Goal: Transaction & Acquisition: Purchase product/service

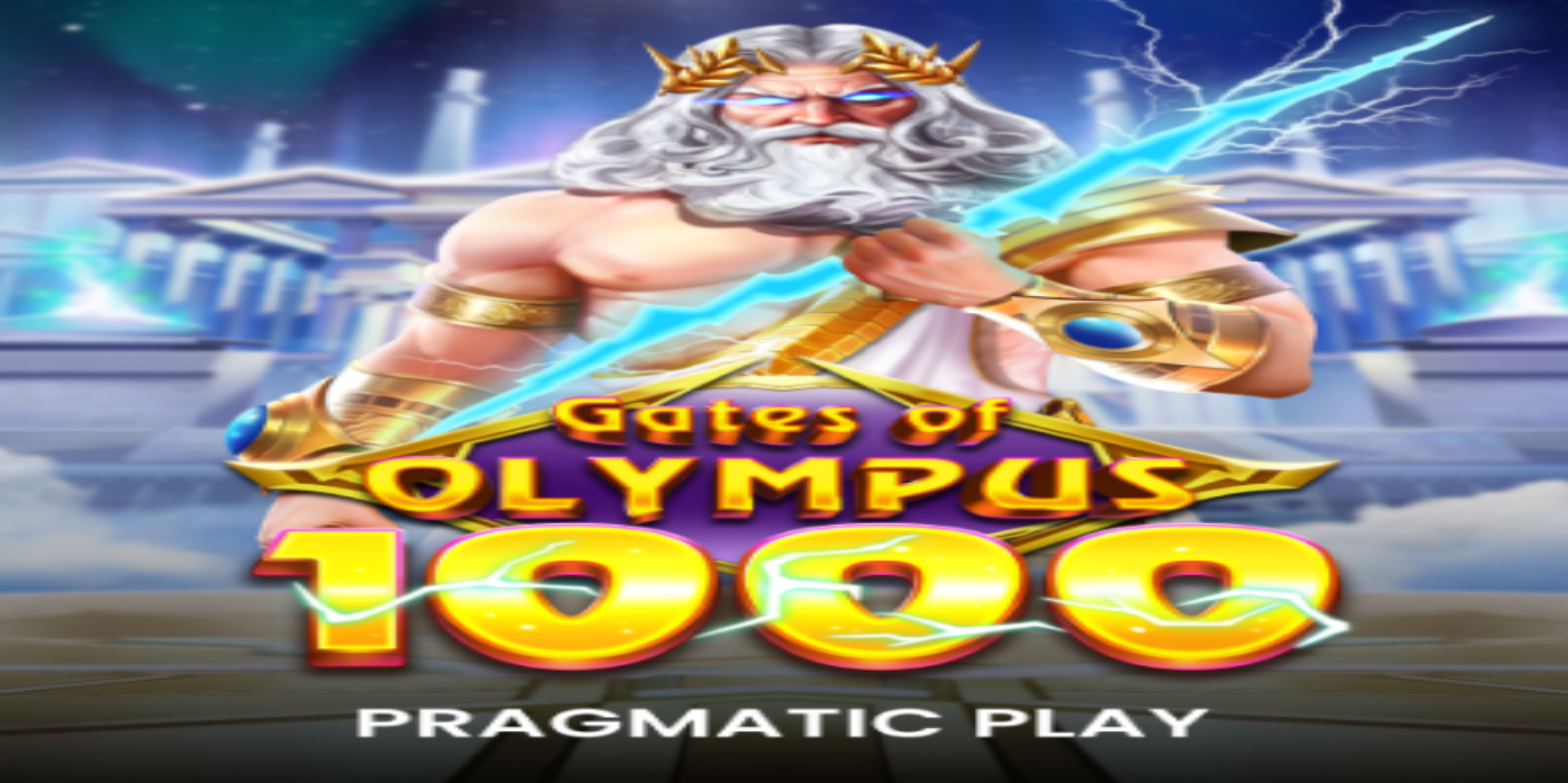
click at [37, 157] on span "Talletus" at bounding box center [23, 152] width 27 height 9
drag, startPoint x: 263, startPoint y: 111, endPoint x: 163, endPoint y: 99, distance: 100.7
click at [91, 535] on input "***" at bounding box center [48, 541] width 87 height 12
type input "*"
type input "**"
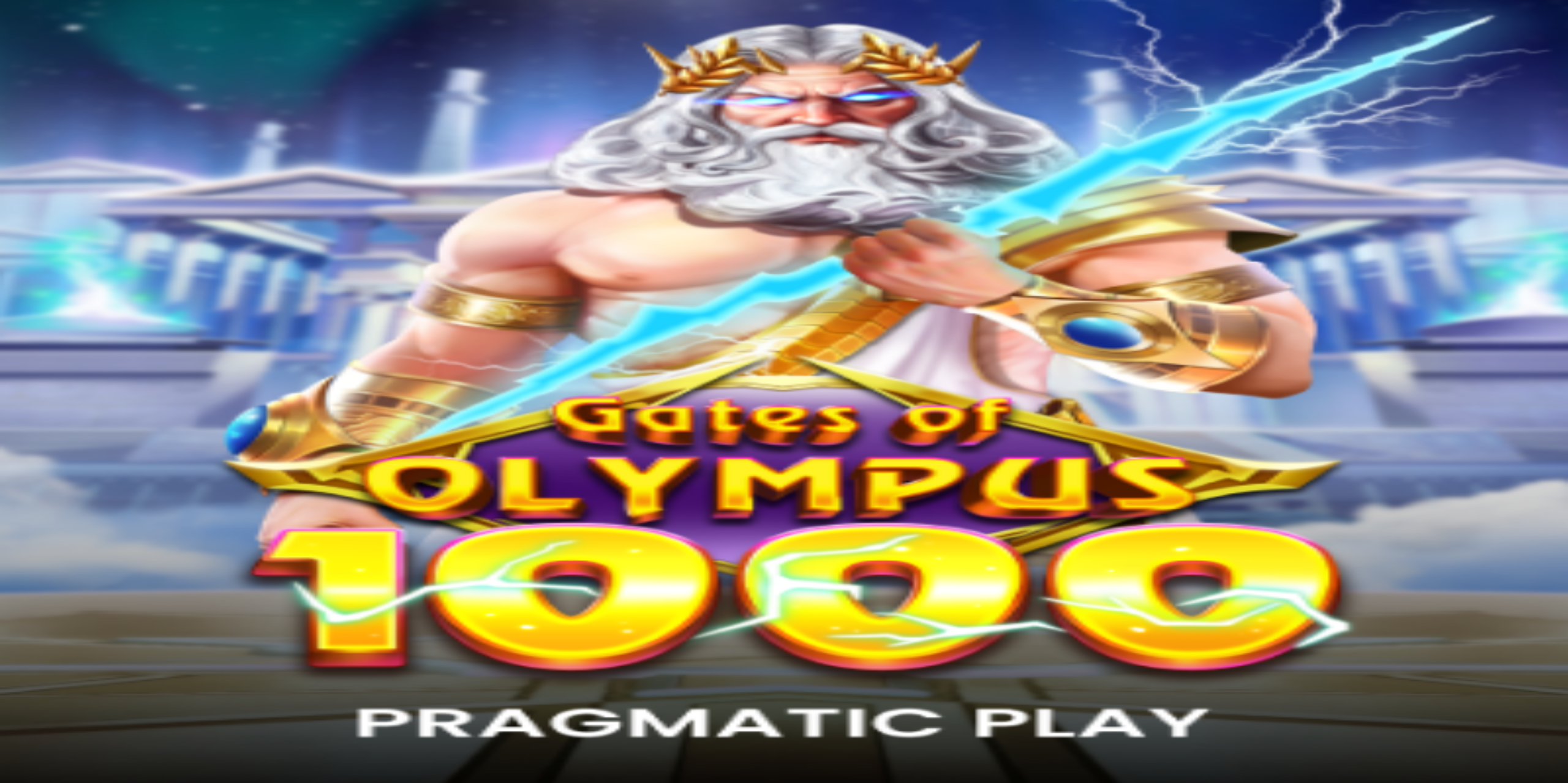
click at [83, 560] on span "TALLETA JA PELAA" at bounding box center [47, 564] width 73 height 9
click at [96, 103] on span "[PERSON_NAME]" at bounding box center [129, 98] width 67 height 9
click at [63, 160] on span "Palkkiot" at bounding box center [48, 155] width 29 height 9
click at [73, 512] on button at bounding box center [69, 514] width 10 height 3
click at [59, 554] on span "Avaa palkinto" at bounding box center [34, 559] width 49 height 9
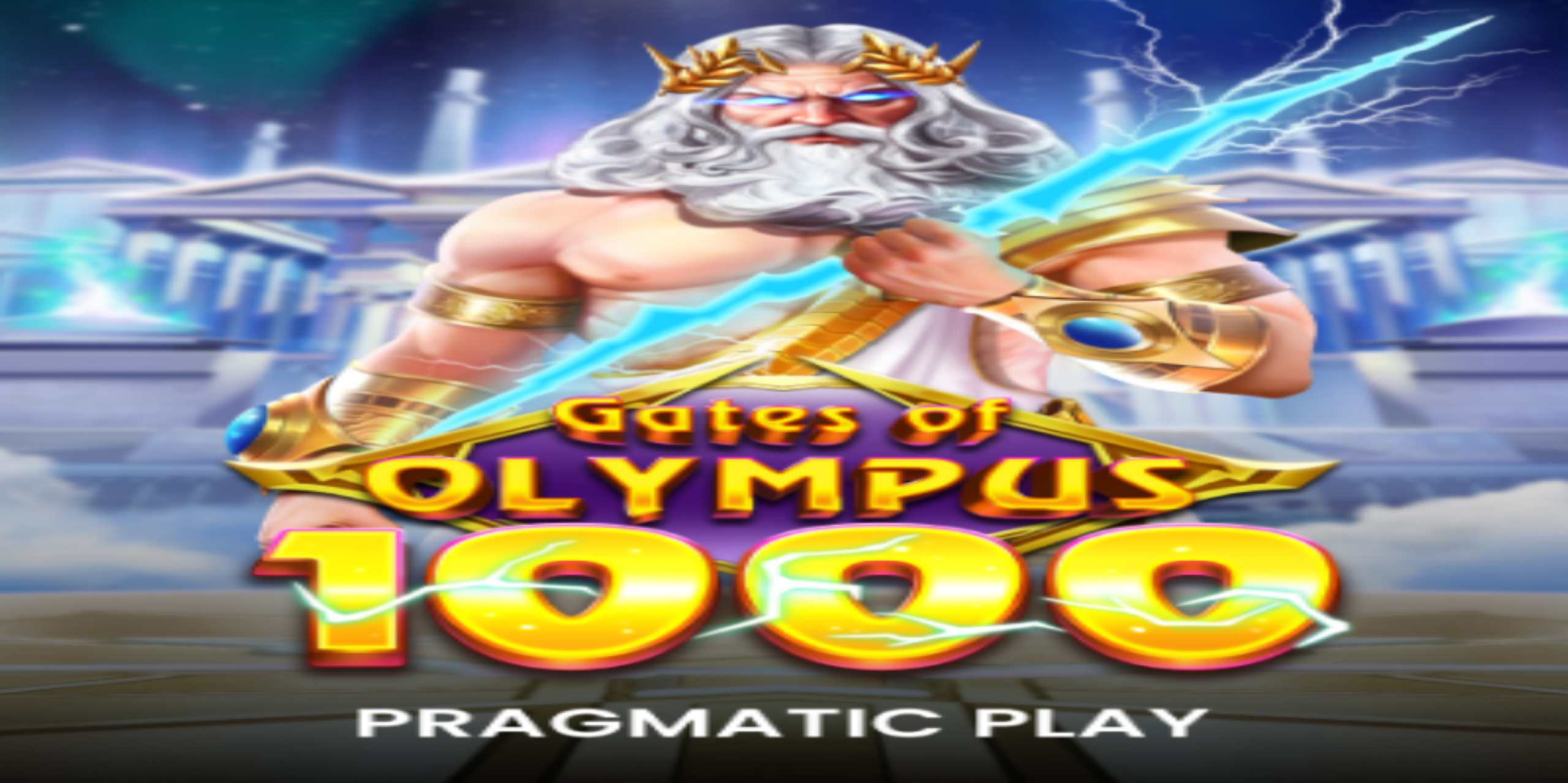
click at [245, 687] on div "Ilmaiskierroksia 4x € 0.2/kierrosta pelissä Gates of Olympus 1000 Pelaa nyt" at bounding box center [784, 715] width 1558 height 57
click at [59, 740] on button at bounding box center [54, 741] width 10 height 3
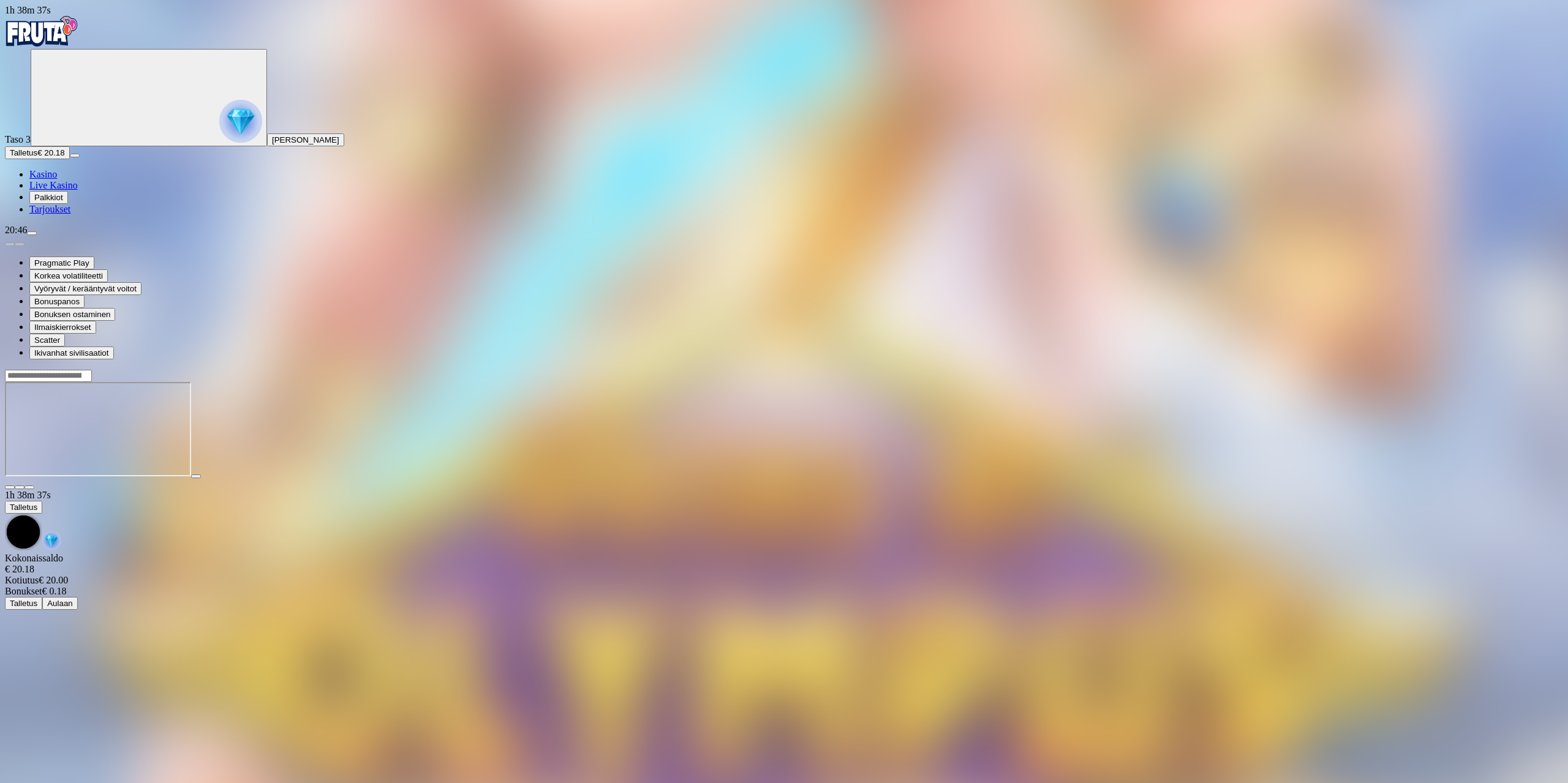
click at [78, 32] on img "Primary" at bounding box center [42, 31] width 73 height 31
